Goal: Task Accomplishment & Management: Use online tool/utility

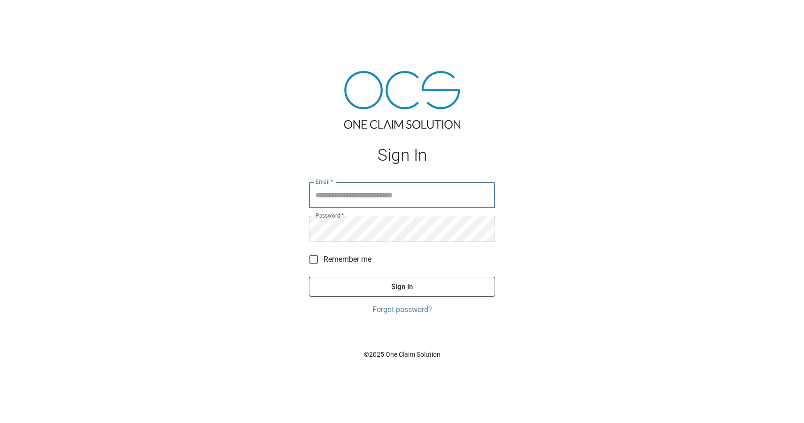
type input "**********"
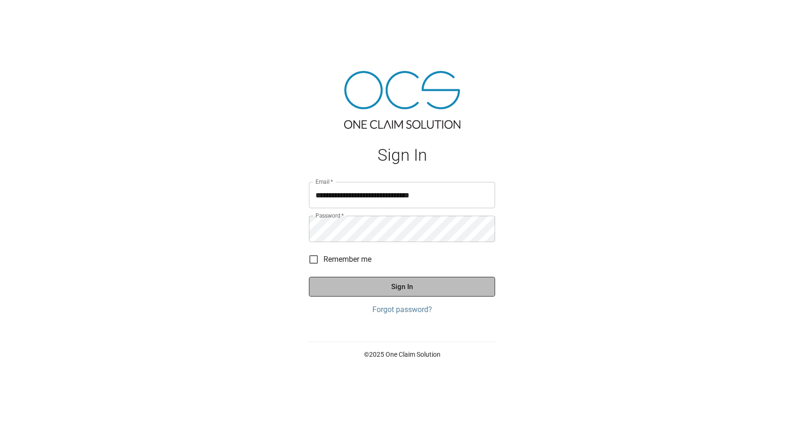
click at [363, 282] on button "Sign In" at bounding box center [402, 287] width 186 height 20
